Goal: Information Seeking & Learning: Learn about a topic

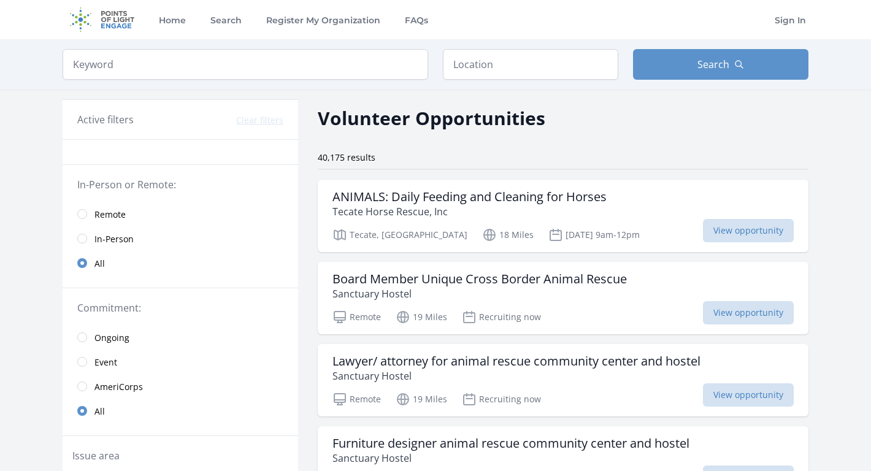
click at [109, 212] on span "Remote" at bounding box center [110, 215] width 31 height 12
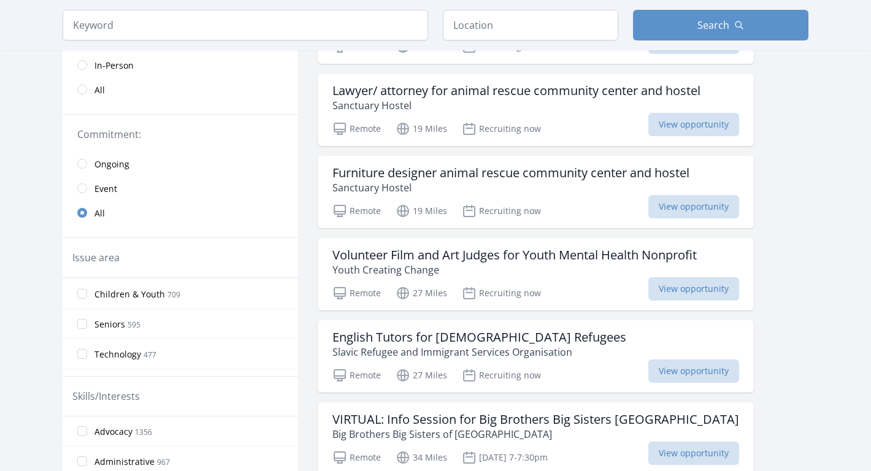
scroll to position [122, 0]
click at [85, 288] on input "Children & Youth 709" at bounding box center [82, 292] width 10 height 10
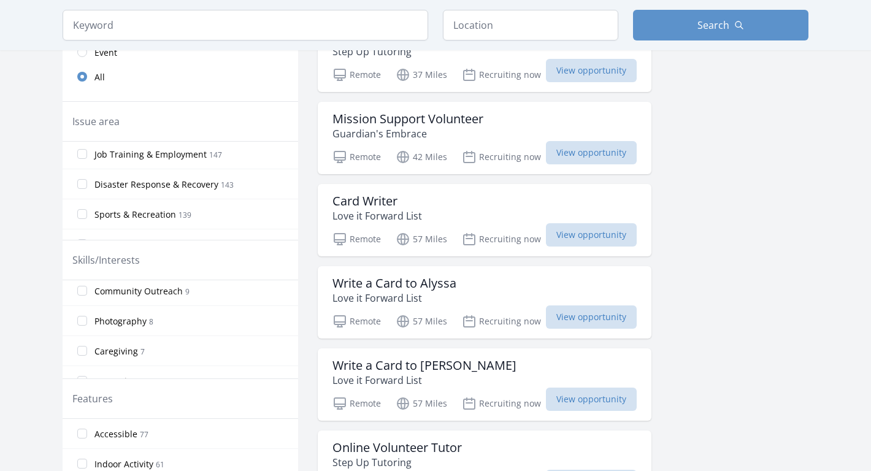
scroll to position [500, 0]
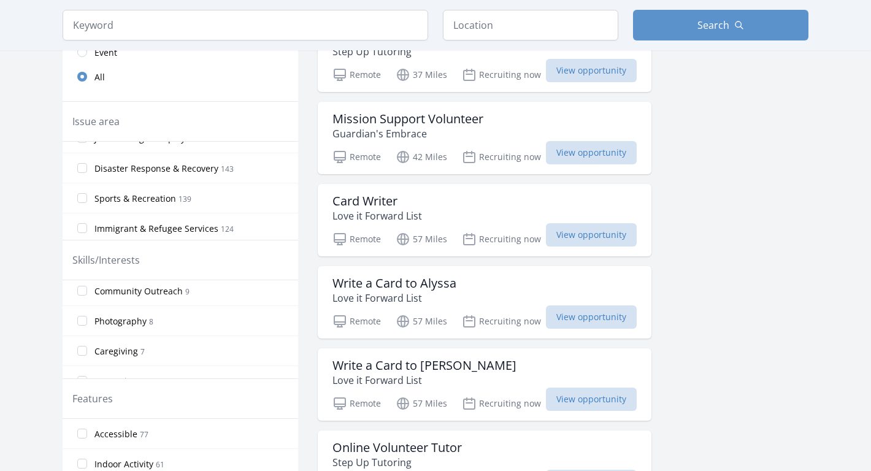
click at [87, 169] on label "Disaster Response & Recovery 143" at bounding box center [181, 168] width 236 height 25
click at [87, 169] on input "Disaster Response & Recovery 143" at bounding box center [82, 168] width 10 height 10
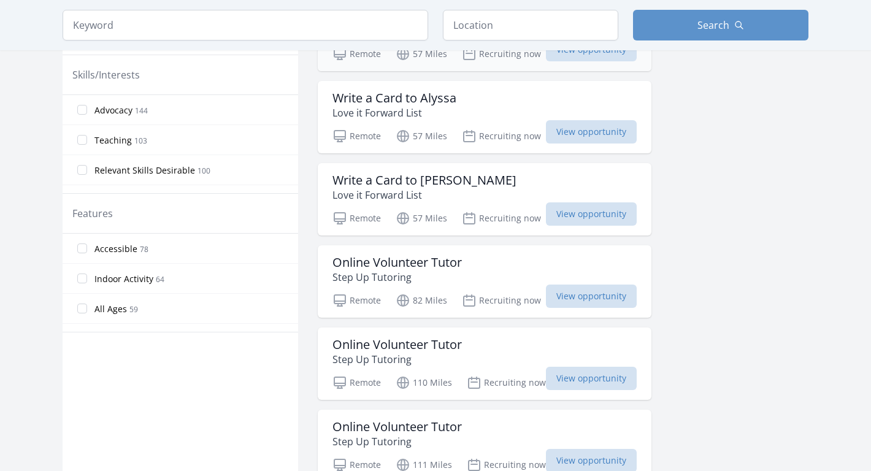
scroll to position [519, 0]
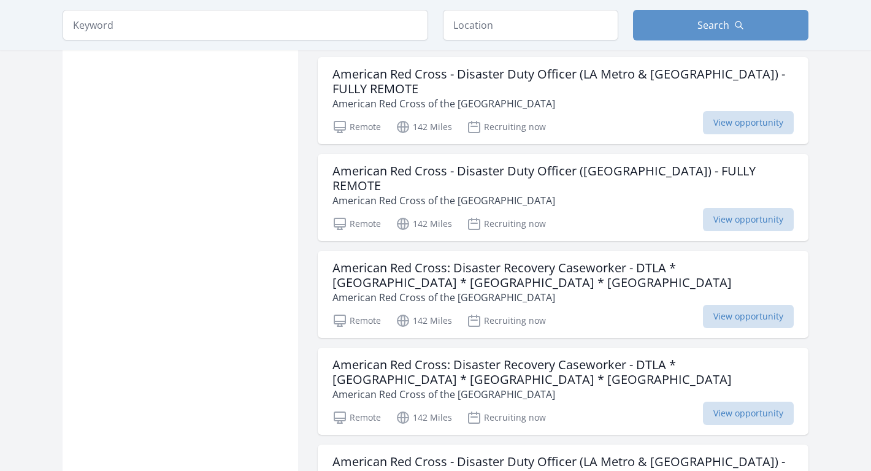
scroll to position [3079, 0]
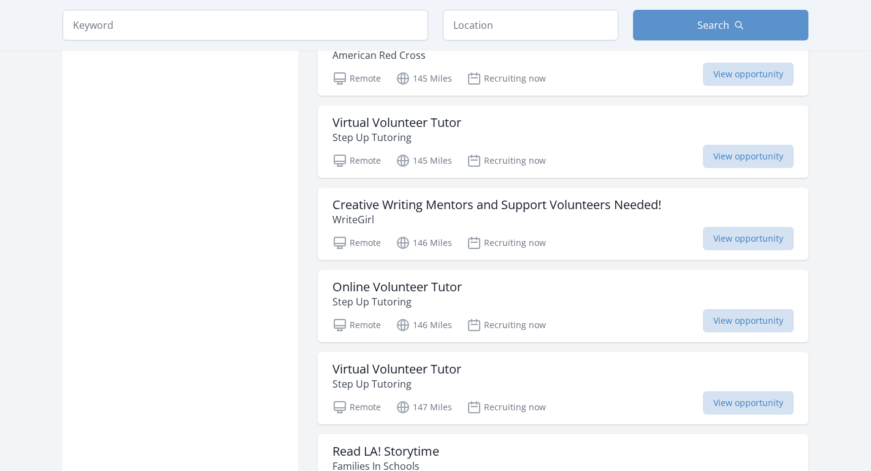
scroll to position [4320, 0]
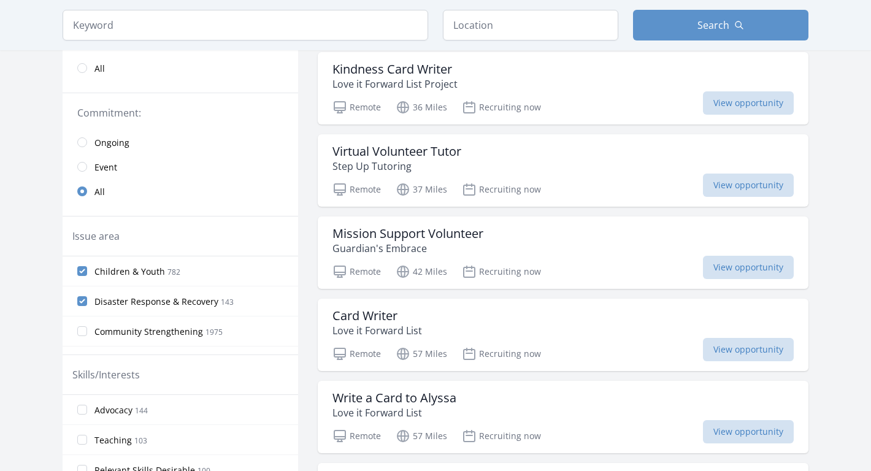
scroll to position [193, 0]
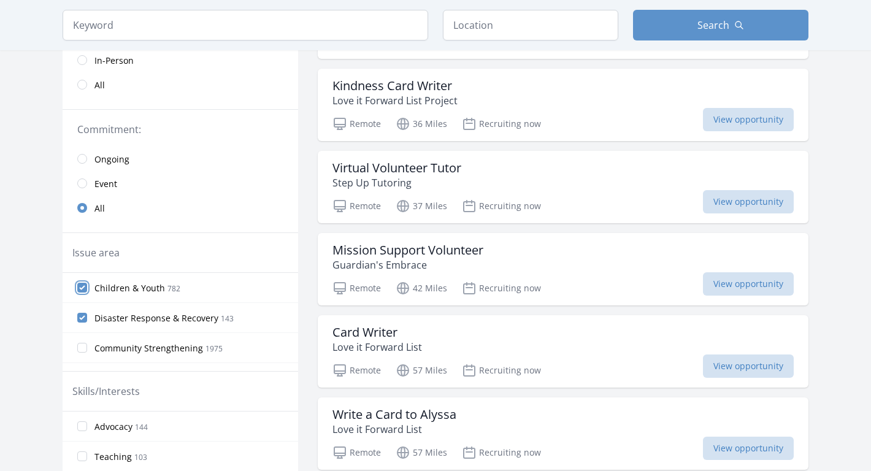
click at [85, 287] on input "Children & Youth 782" at bounding box center [82, 288] width 10 height 10
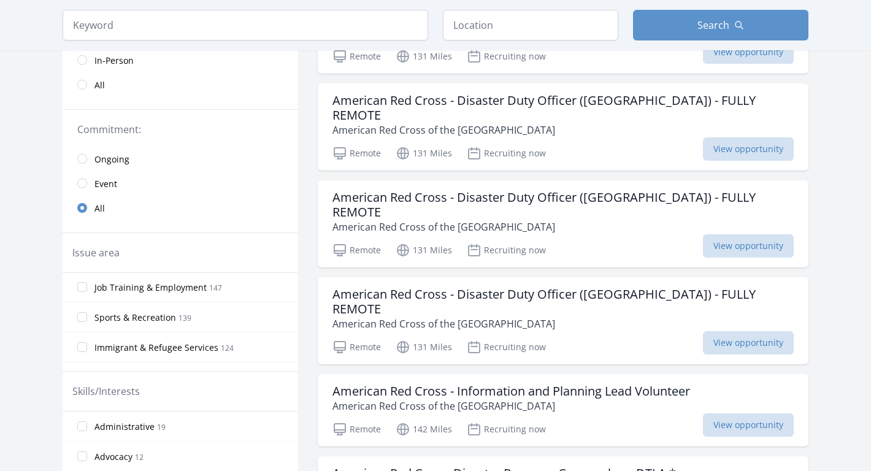
scroll to position [494, 0]
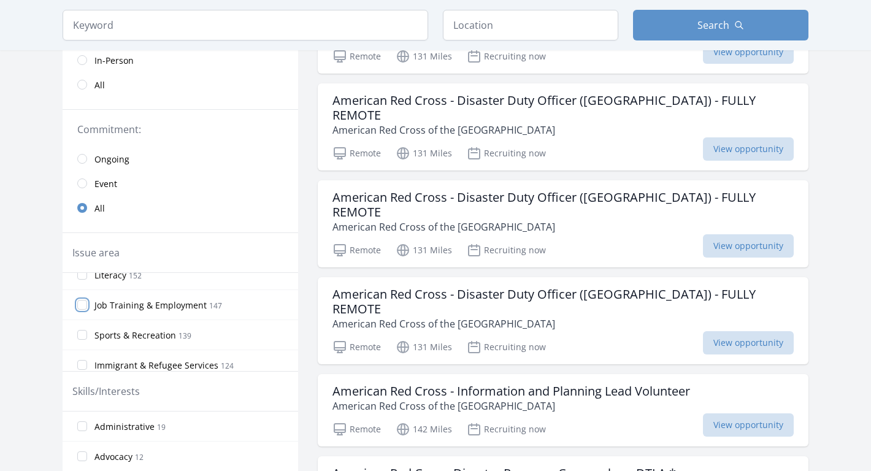
click at [80, 303] on input "Job Training & Employment 147" at bounding box center [82, 305] width 10 height 10
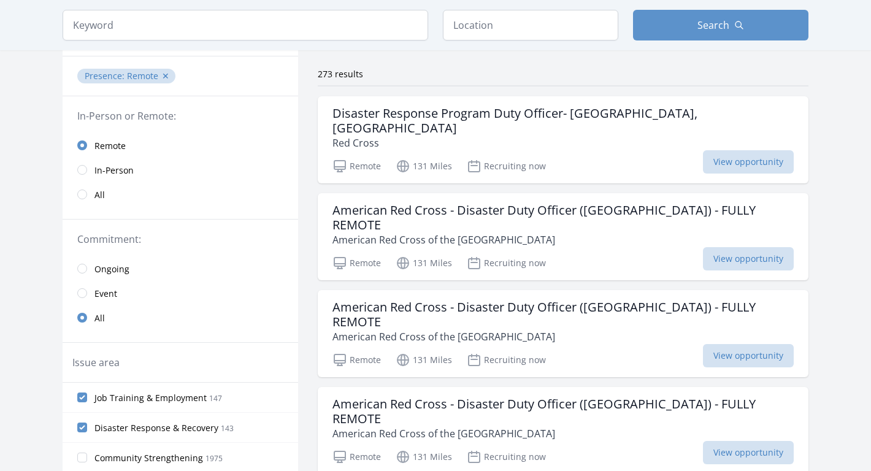
scroll to position [0, 0]
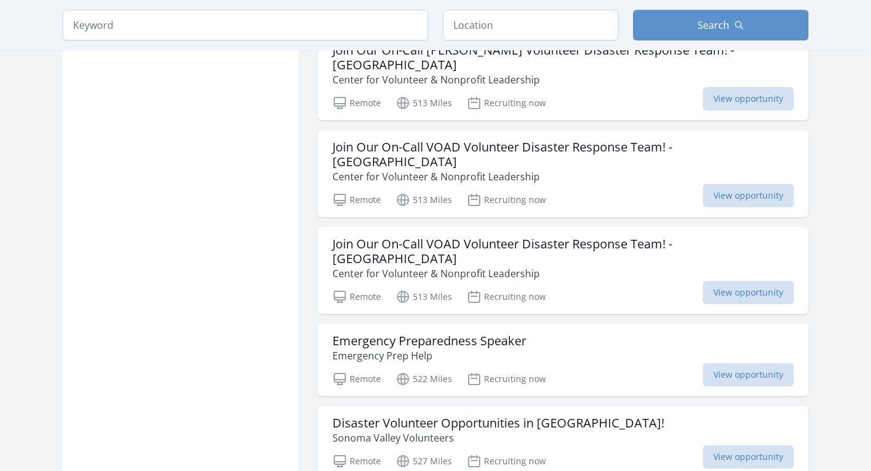
scroll to position [3141, 0]
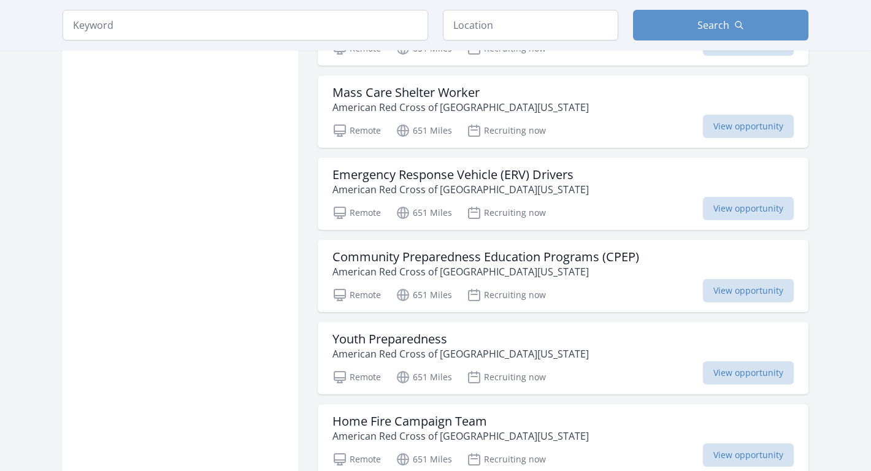
scroll to position [3966, 0]
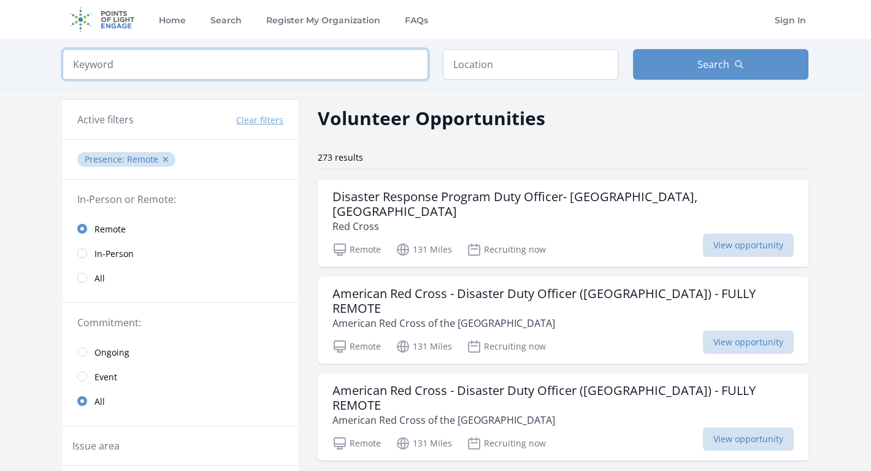
click at [182, 63] on input "search" at bounding box center [246, 64] width 366 height 31
type input "high school volunteer"
click button "submit" at bounding box center [0, 0] width 0 height 0
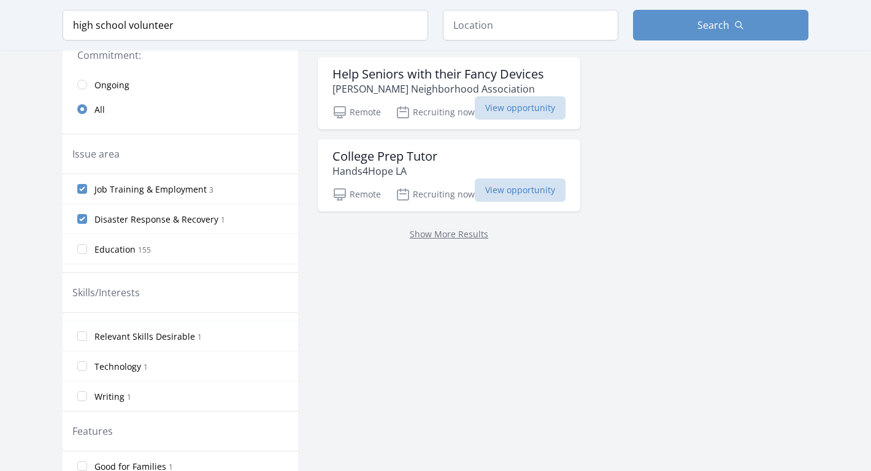
scroll to position [290, 0]
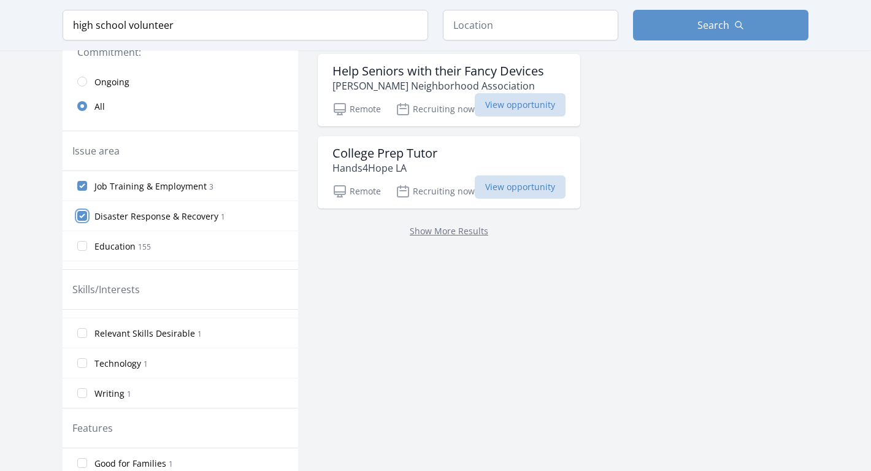
click at [83, 216] on input "Disaster Response & Recovery 1" at bounding box center [82, 216] width 10 height 10
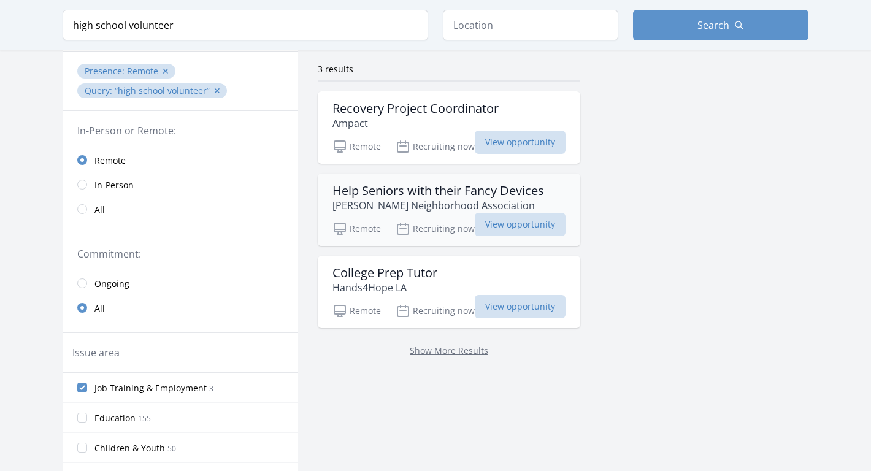
scroll to position [89, 0]
click at [369, 107] on h3 "Recovery Project Coordinator" at bounding box center [416, 108] width 166 height 15
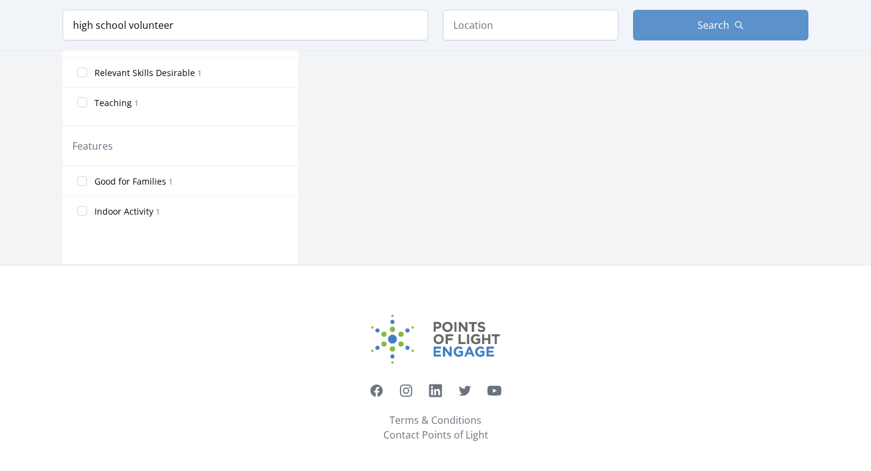
scroll to position [578, 0]
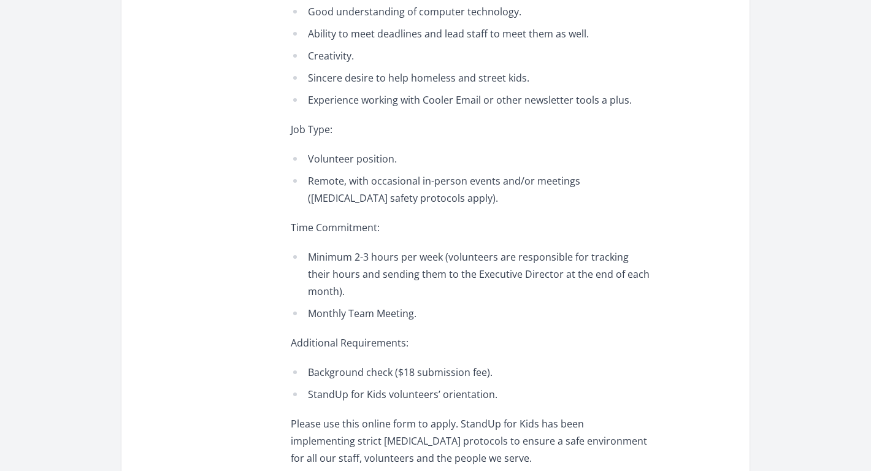
scroll to position [744, 0]
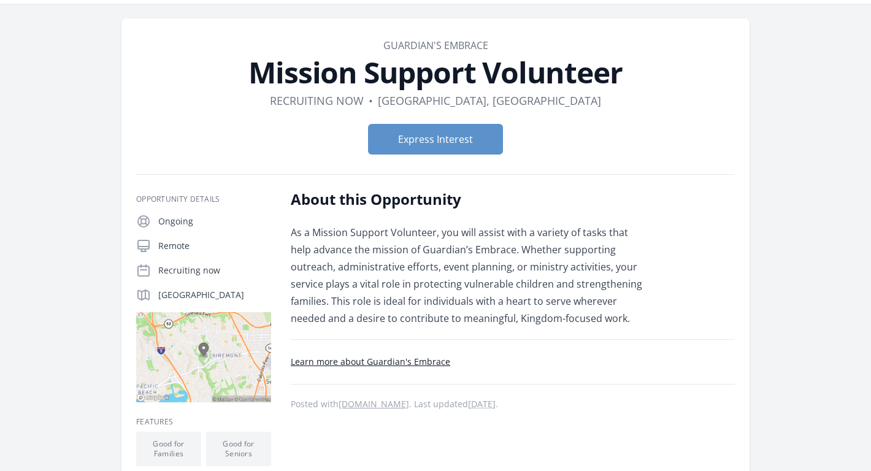
scroll to position [41, 0]
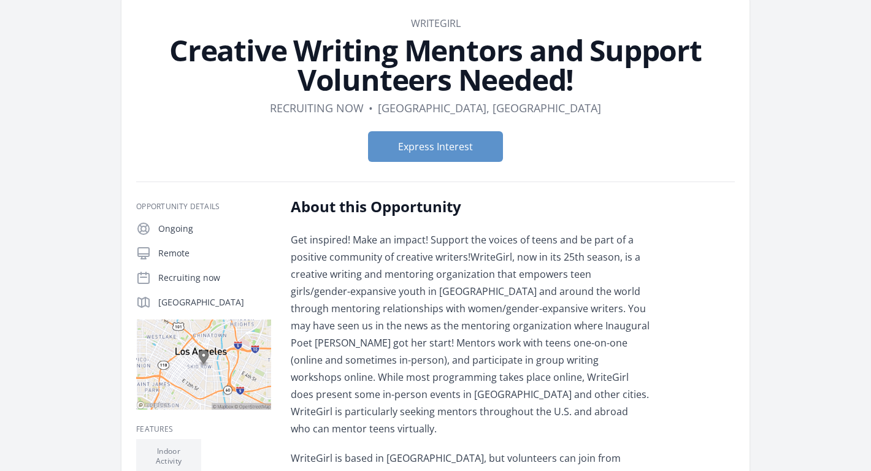
scroll to position [48, 0]
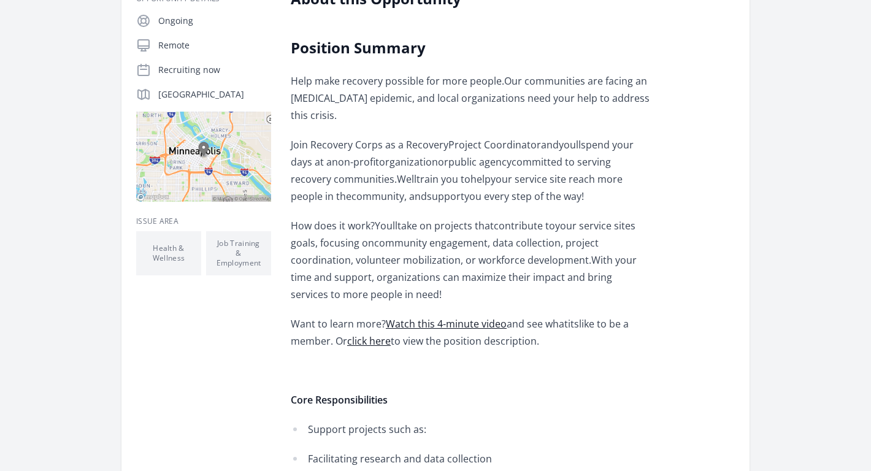
scroll to position [249, 0]
